Goal: Use online tool/utility: Utilize a website feature to perform a specific function

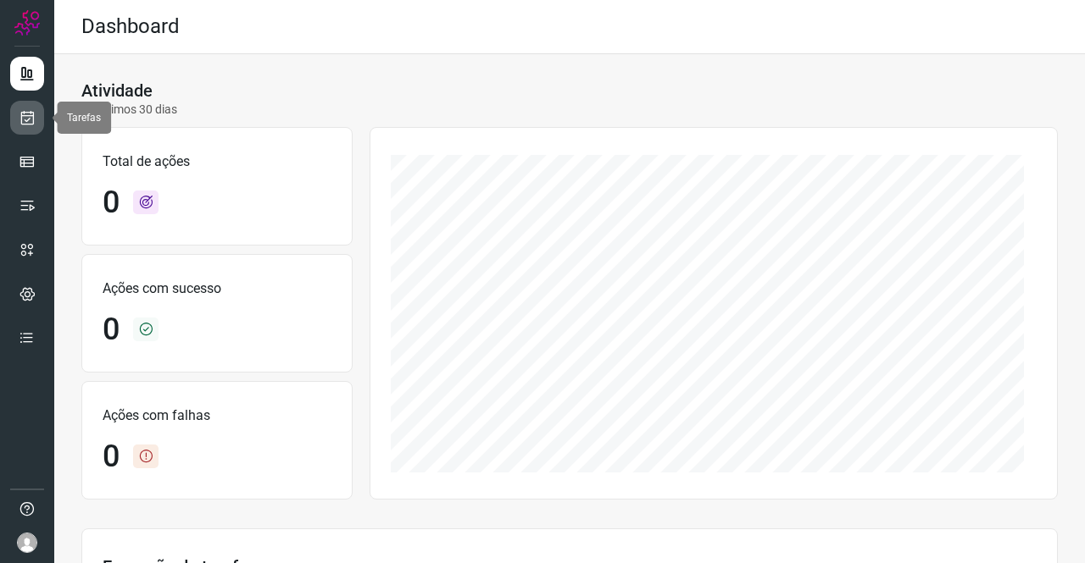
click at [19, 119] on icon at bounding box center [28, 117] width 18 height 17
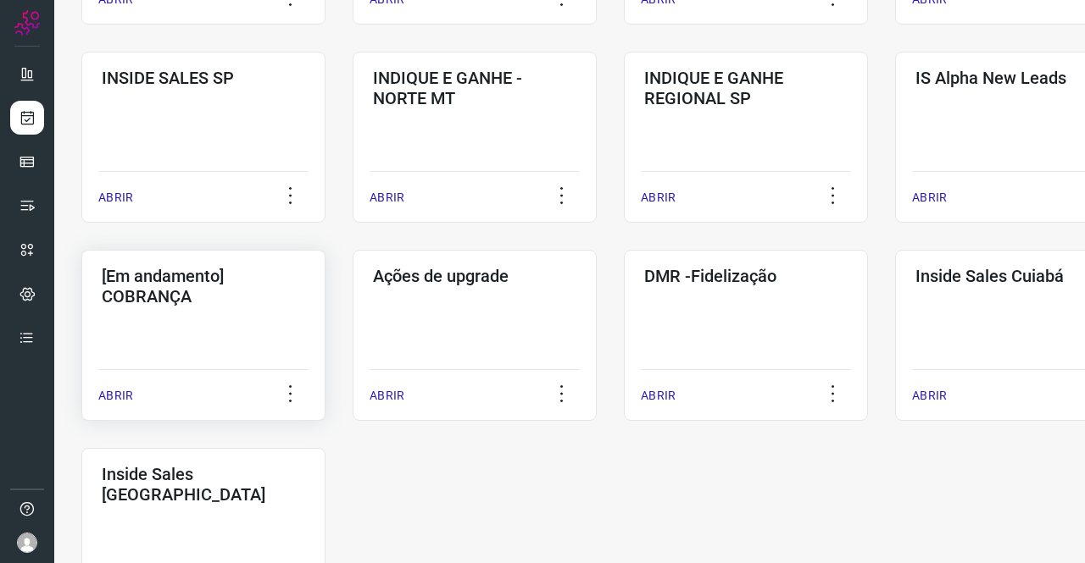
click at [202, 297] on h3 "[Em andamento] COBRANÇA" at bounding box center [203, 286] width 203 height 41
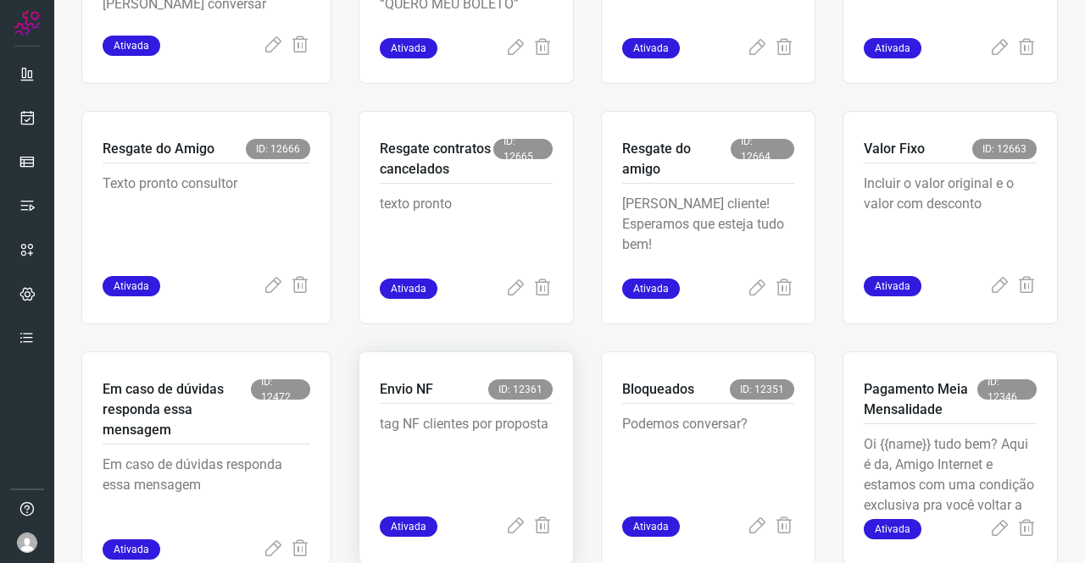
scroll to position [661, 0]
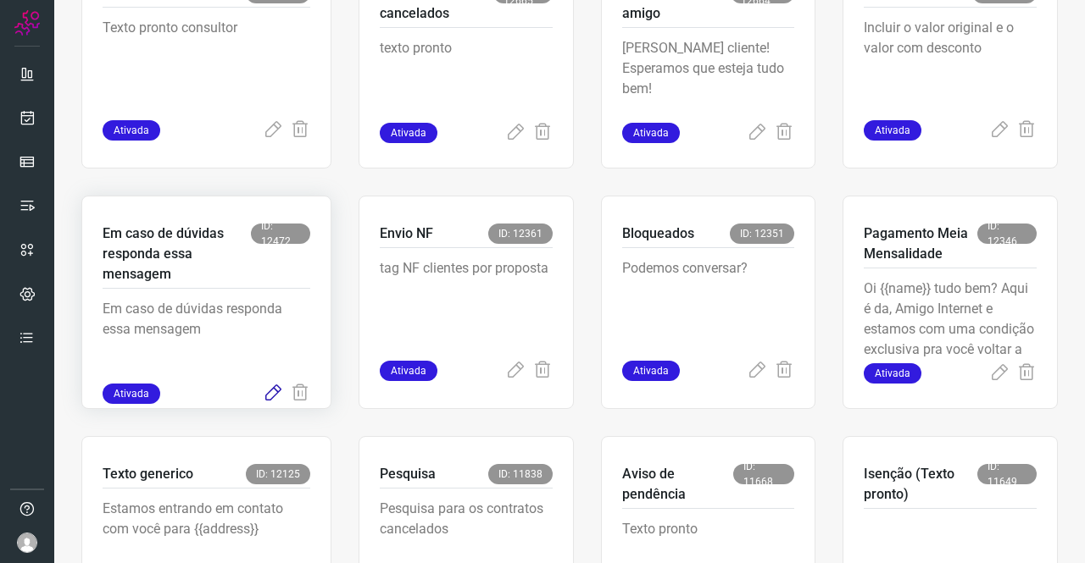
click at [274, 391] on icon at bounding box center [273, 394] width 20 height 20
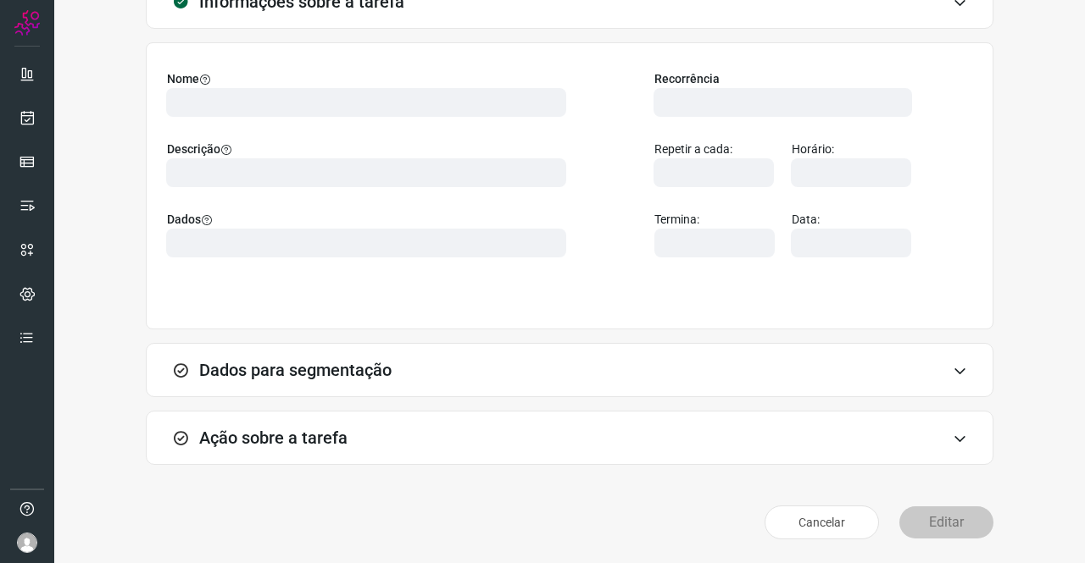
scroll to position [97, 0]
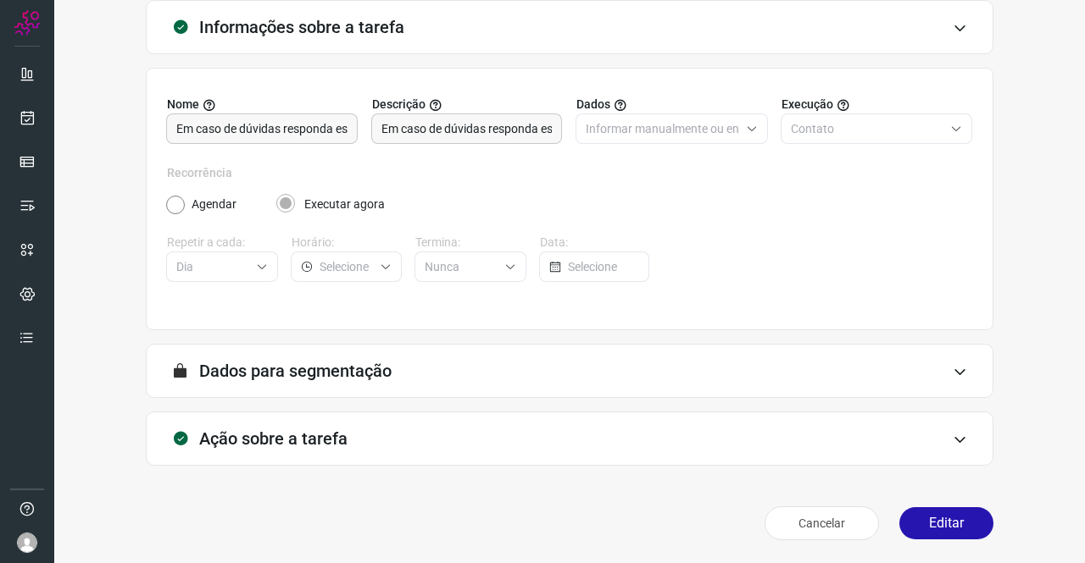
click at [390, 435] on div "Ação sobre a tarefa" at bounding box center [569, 439] width 847 height 54
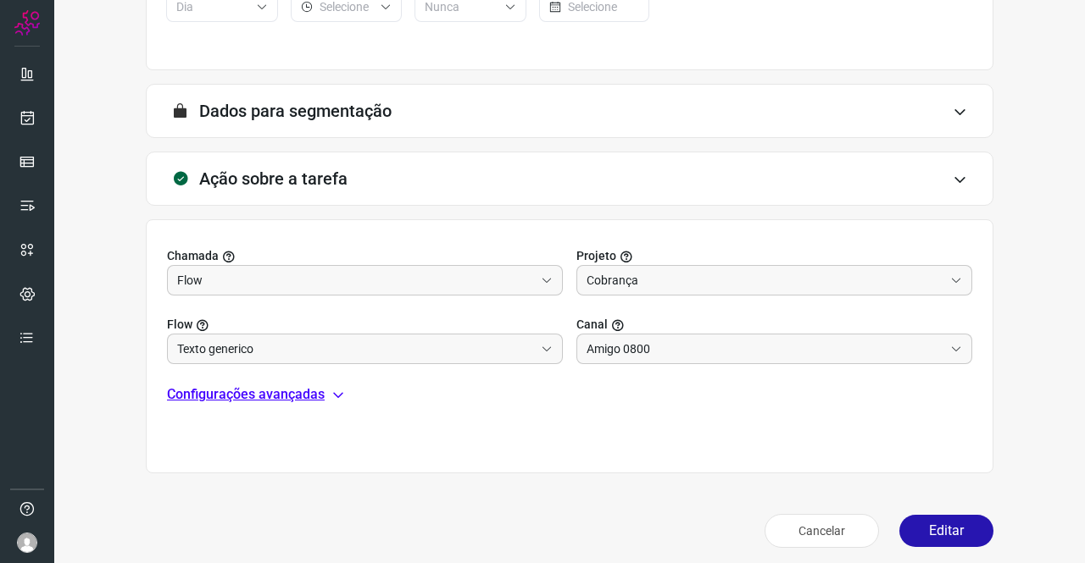
scroll to position [365, 0]
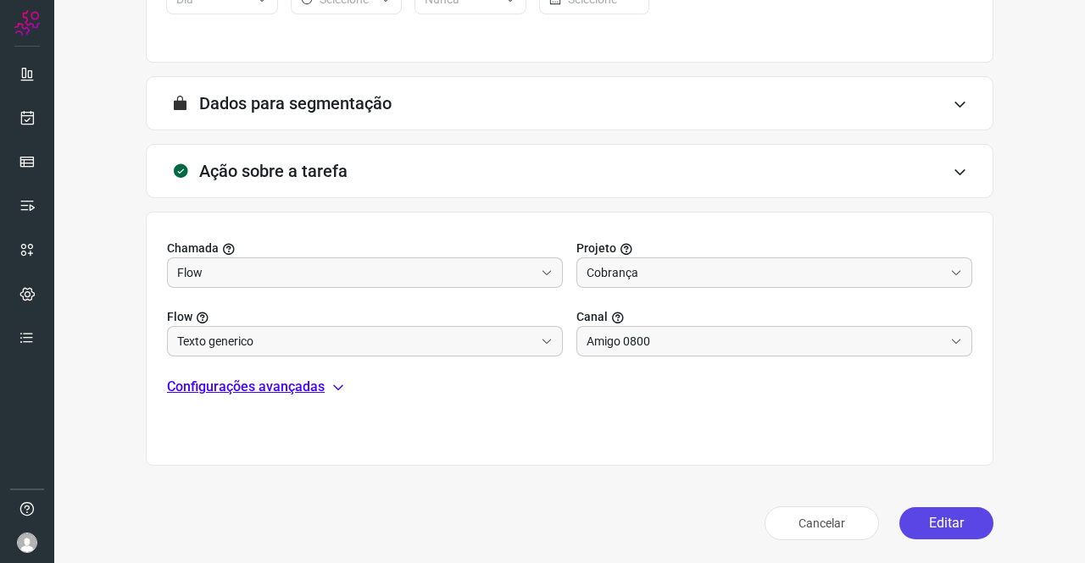
click at [923, 519] on button "Editar" at bounding box center [946, 524] width 94 height 32
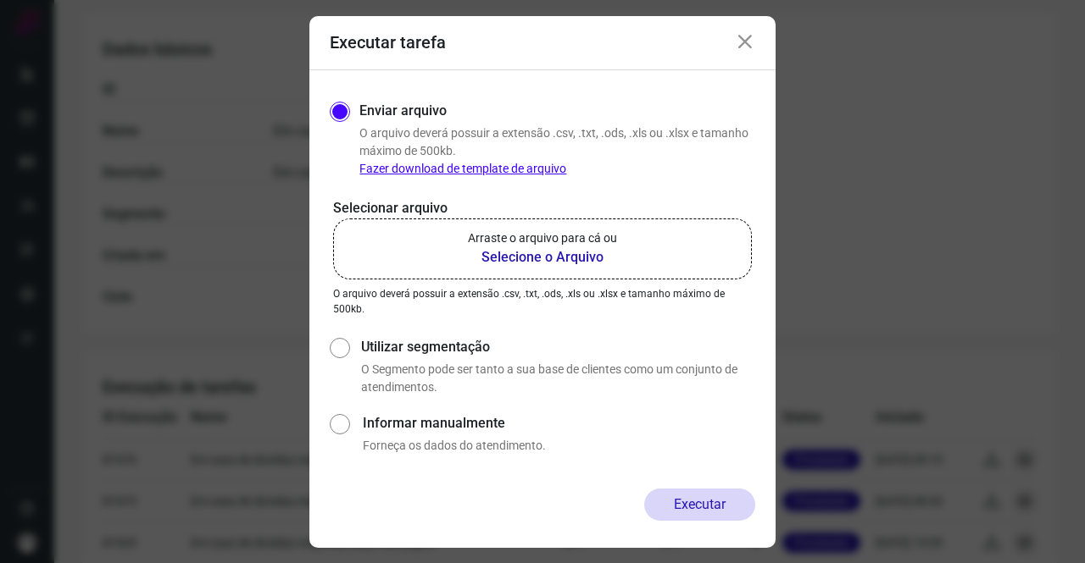
click at [491, 245] on p "Arraste o arquivo para cá ou" at bounding box center [542, 239] width 149 height 18
click at [0, 0] on input "Arraste o arquivo para cá ou Selecione o Arquivo" at bounding box center [0, 0] width 0 height 0
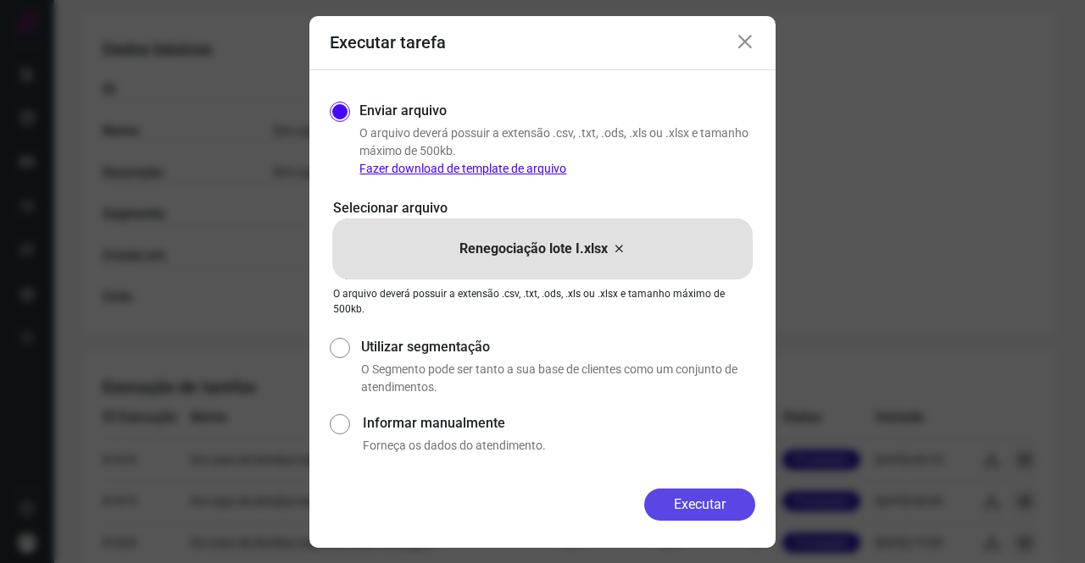
click at [678, 493] on button "Executar" at bounding box center [699, 505] width 111 height 32
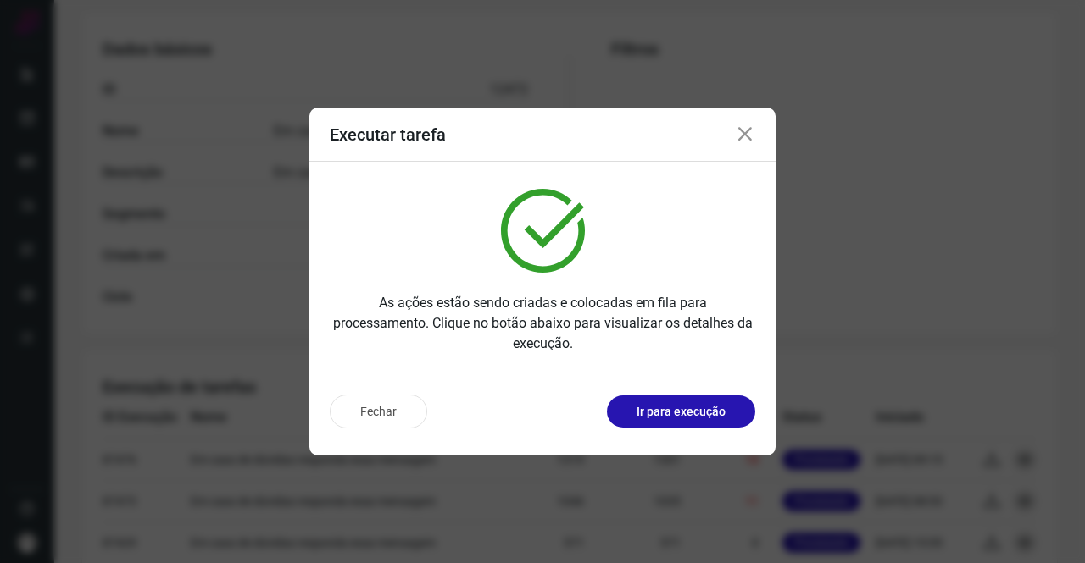
click at [742, 135] on icon at bounding box center [745, 135] width 20 height 20
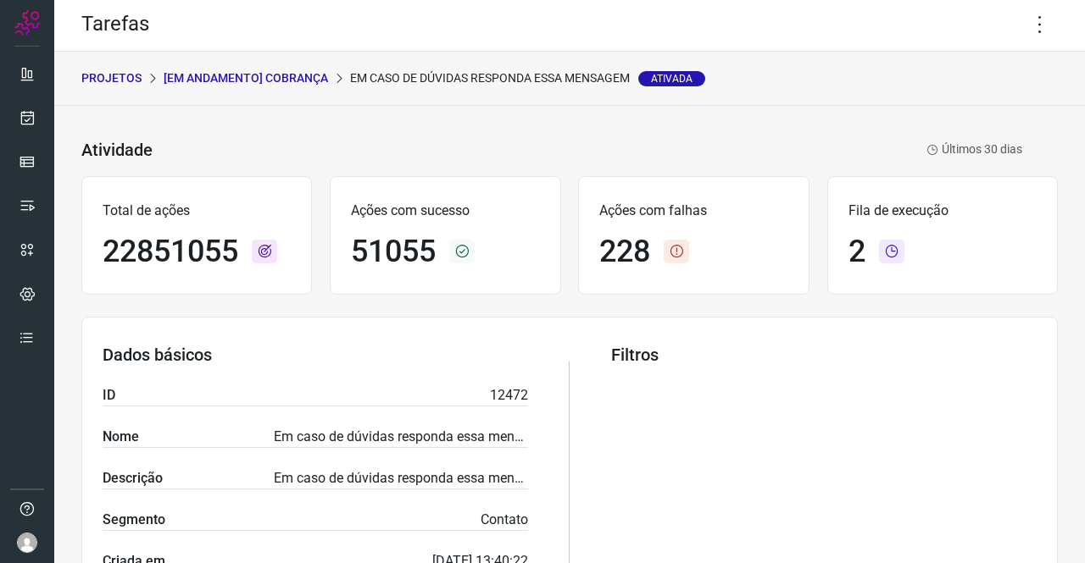
scroll to position [0, 0]
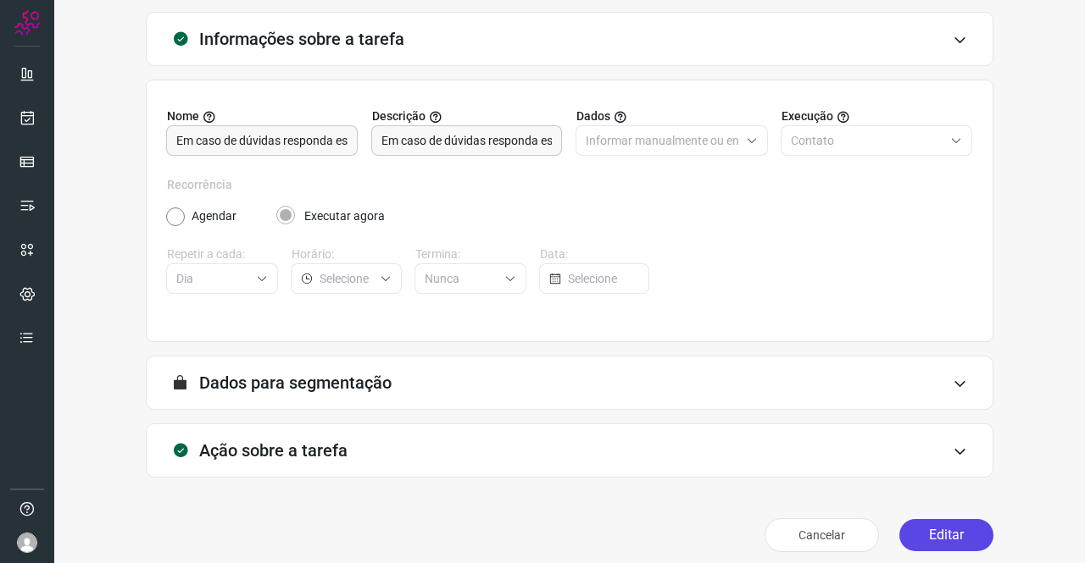
scroll to position [97, 0]
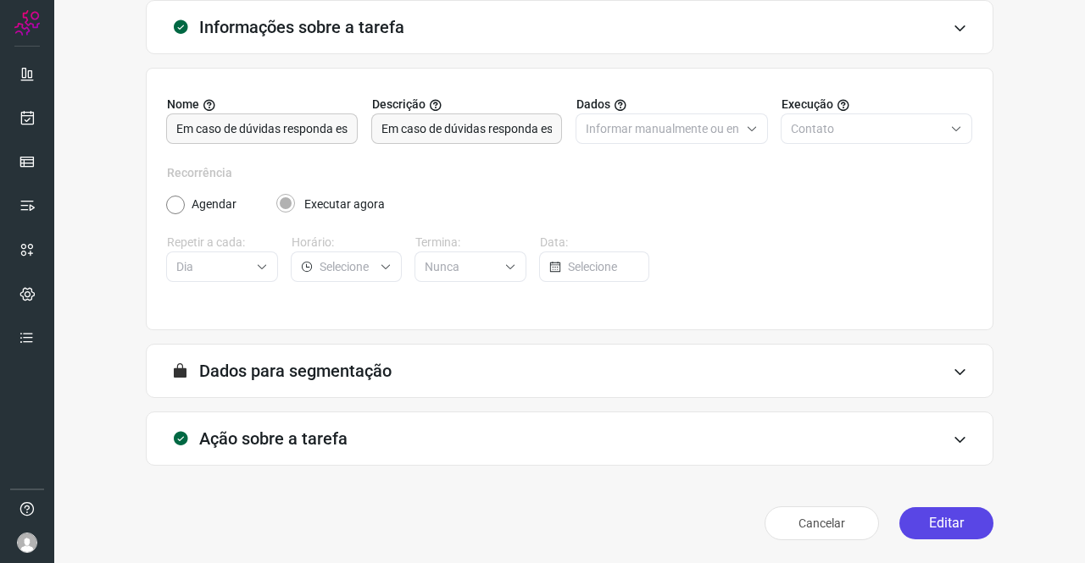
click at [921, 510] on button "Editar" at bounding box center [946, 524] width 94 height 32
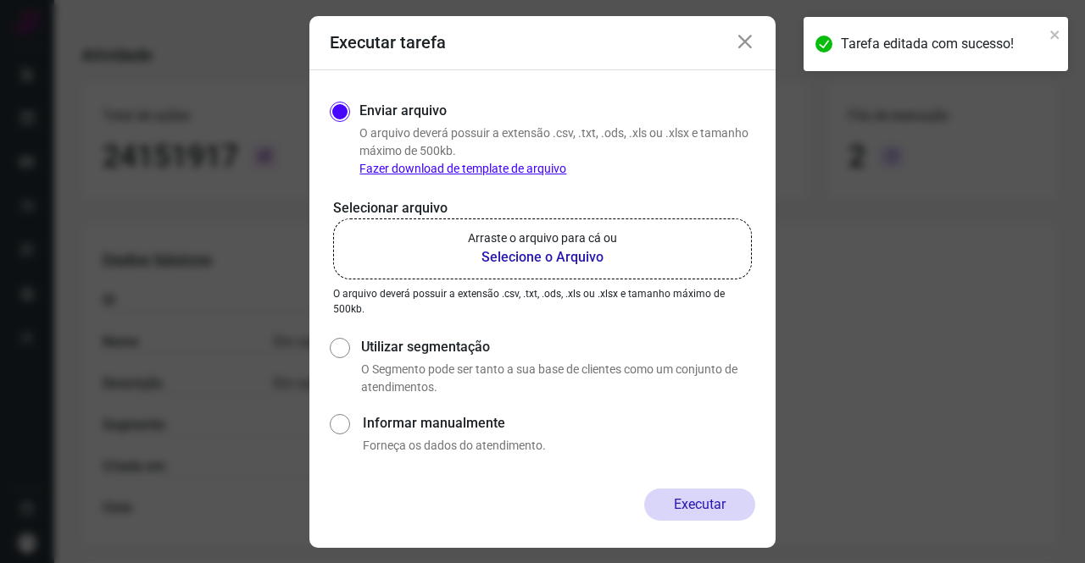
click at [566, 245] on p "Arraste o arquivo para cá ou" at bounding box center [542, 239] width 149 height 18
click at [0, 0] on input "Arraste o arquivo para cá ou Selecione o Arquivo" at bounding box center [0, 0] width 0 height 0
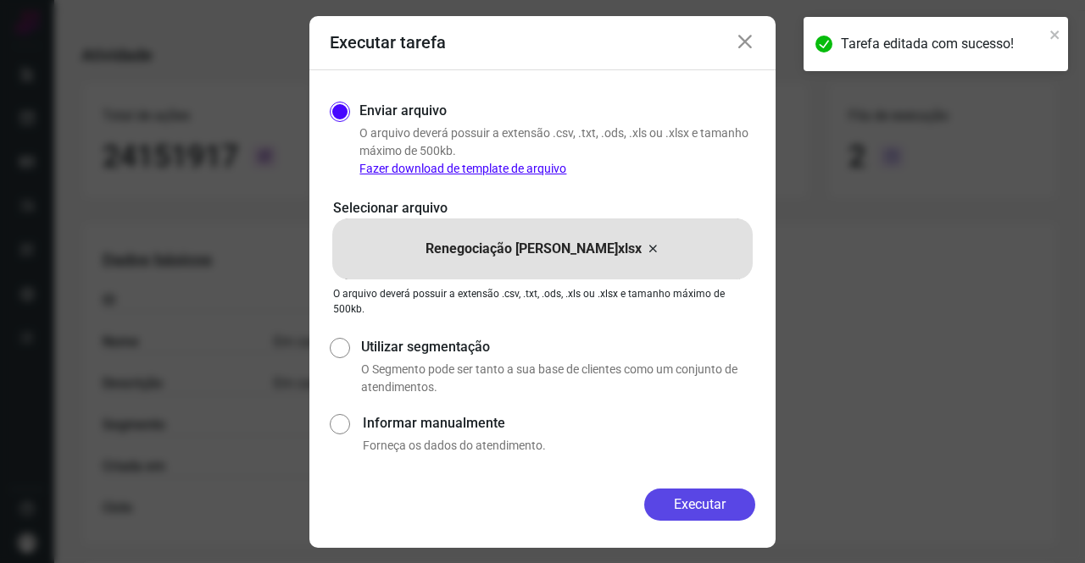
click at [702, 494] on button "Executar" at bounding box center [699, 505] width 111 height 32
